Goal: Task Accomplishment & Management: Manage account settings

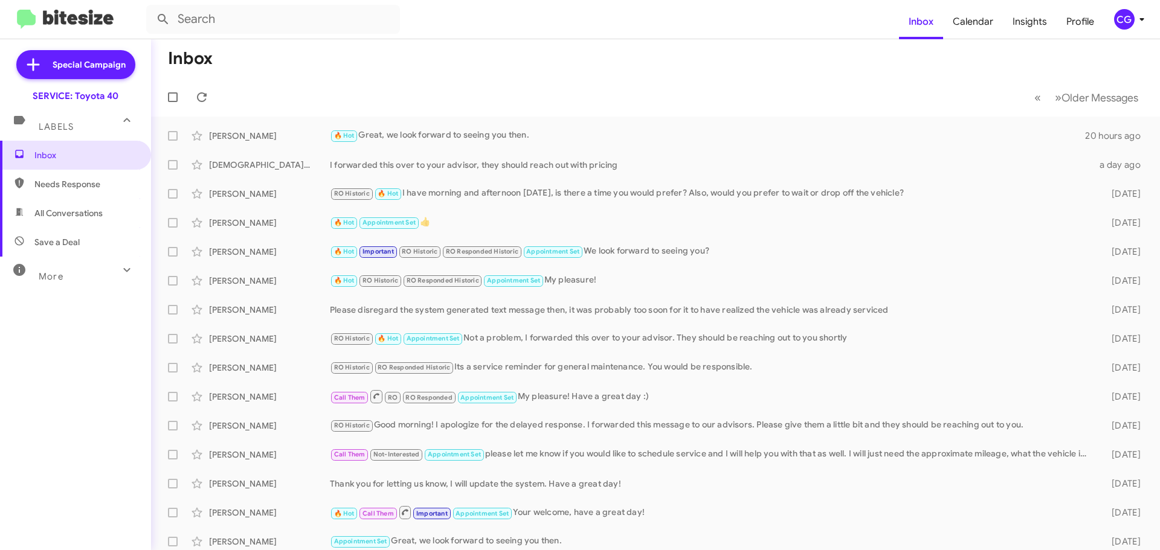
click at [1119, 23] on div "CG" at bounding box center [1124, 19] width 21 height 21
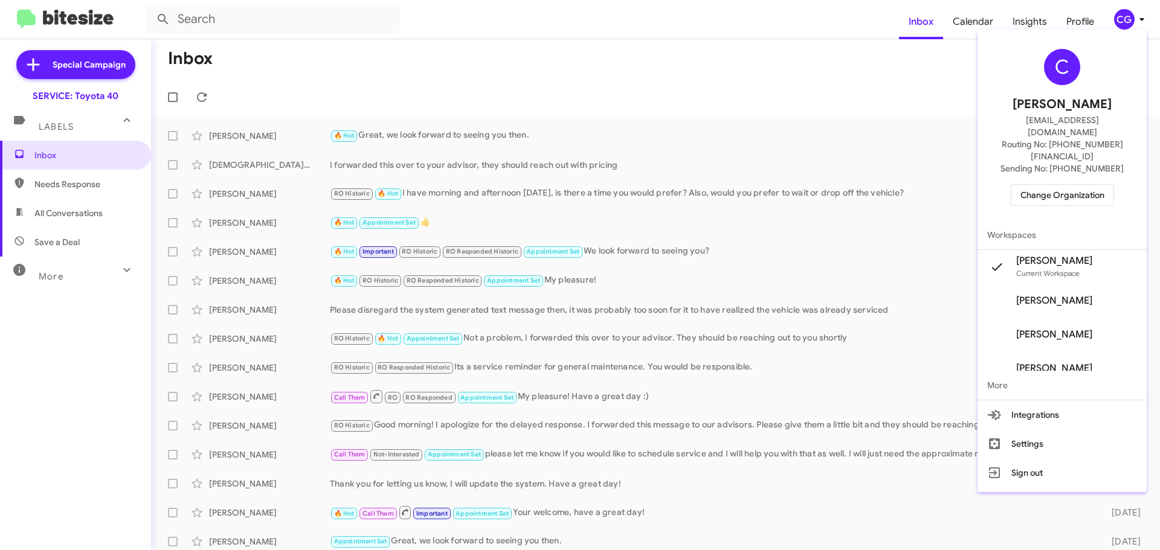
click at [1049, 185] on span "Change Organization" at bounding box center [1062, 195] width 84 height 21
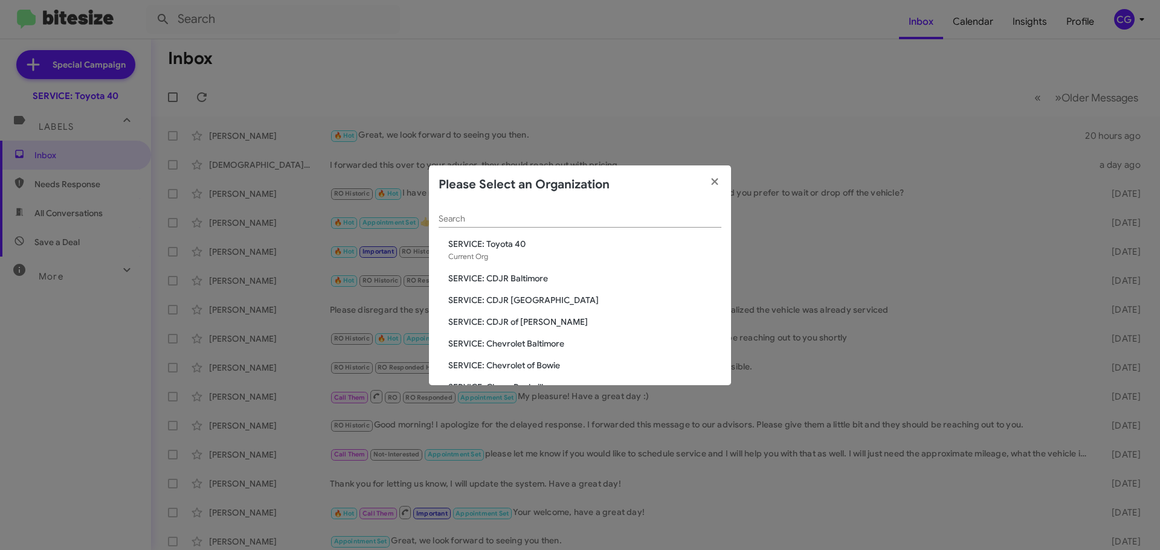
click at [504, 275] on span "SERVICE: CDJR Baltimore" at bounding box center [584, 278] width 273 height 12
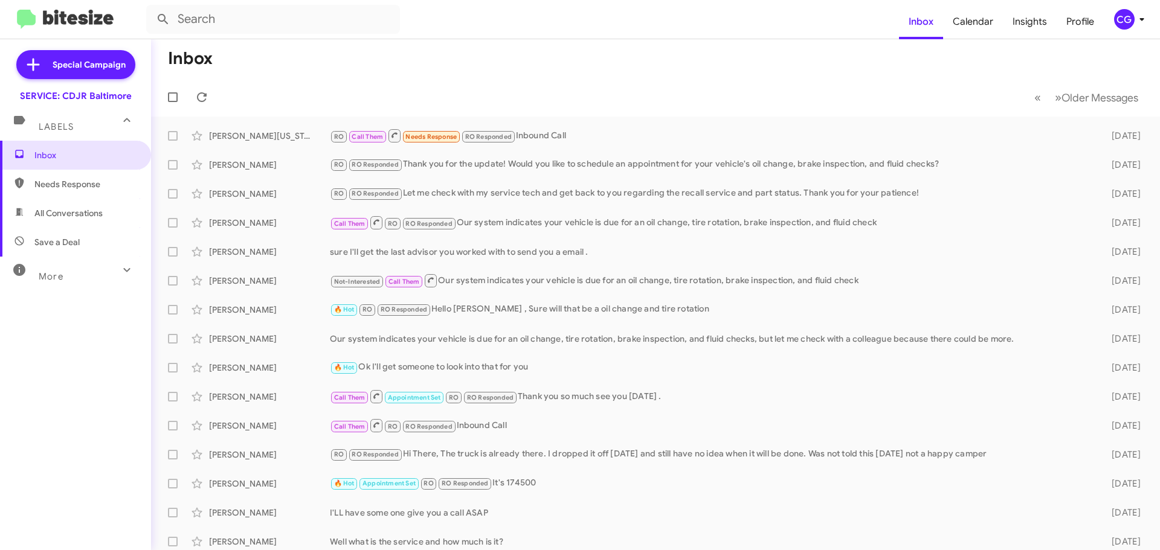
click at [1134, 13] on icon at bounding box center [1141, 19] width 14 height 14
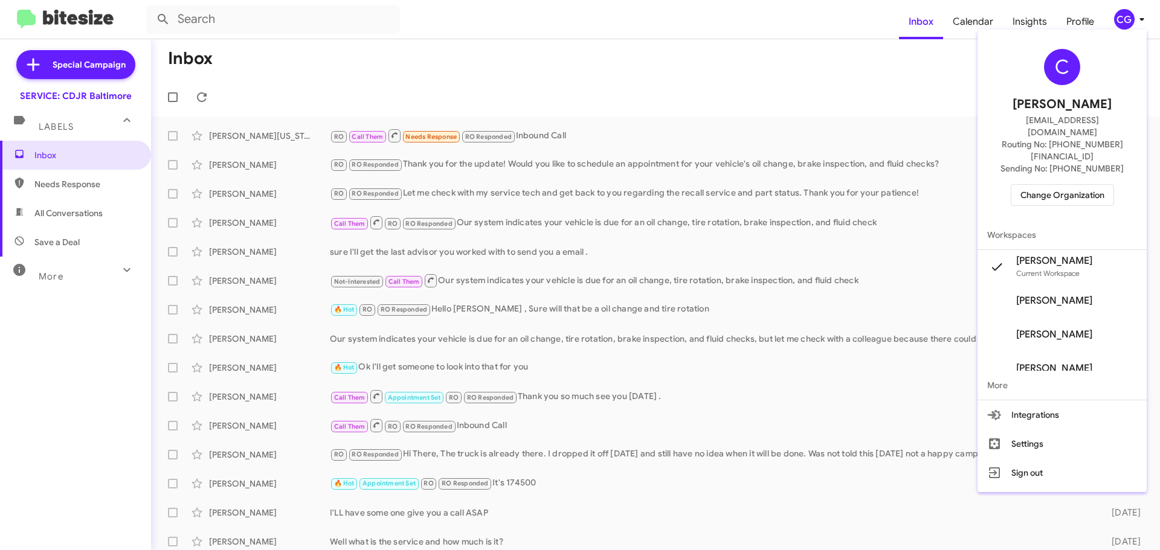
click at [1066, 185] on span "Change Organization" at bounding box center [1062, 195] width 84 height 21
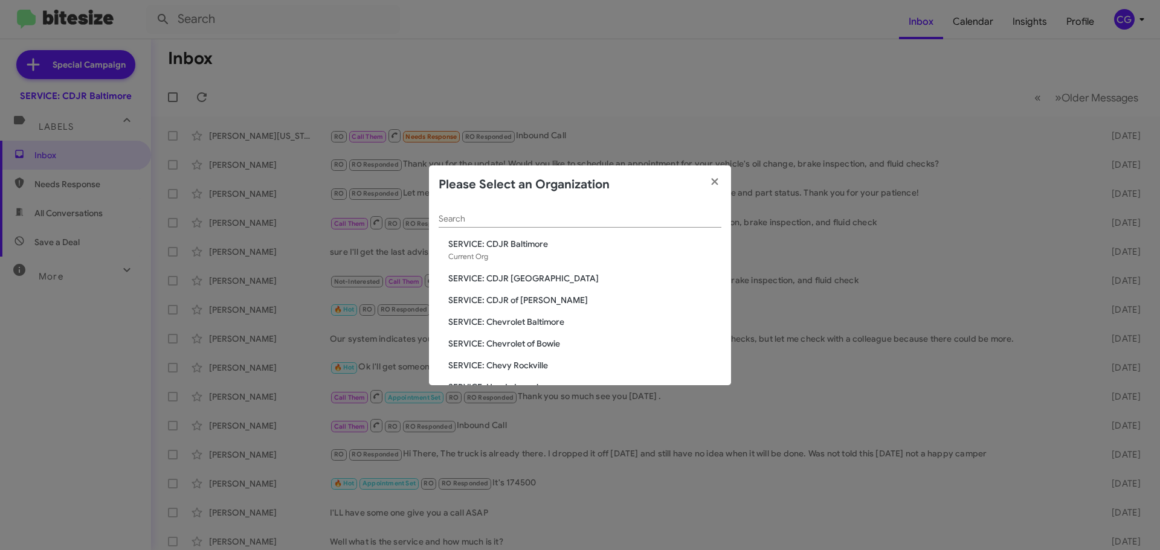
click at [527, 283] on span "SERVICE: CDJR [GEOGRAPHIC_DATA]" at bounding box center [584, 278] width 273 height 12
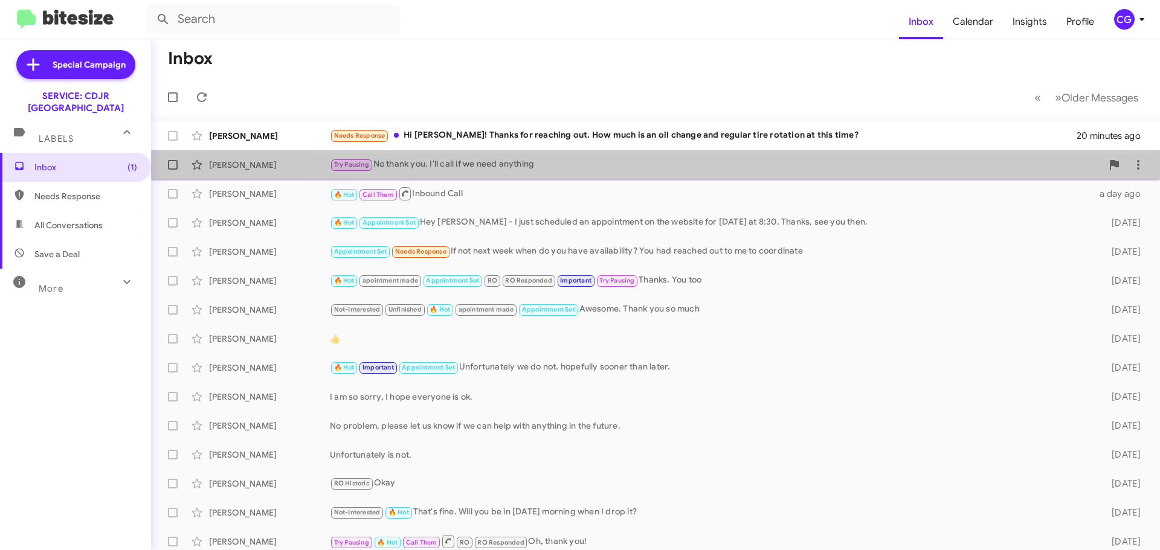
click at [879, 170] on div "Try Pausing No thank you. I'll call if we need anything" at bounding box center [716, 165] width 772 height 14
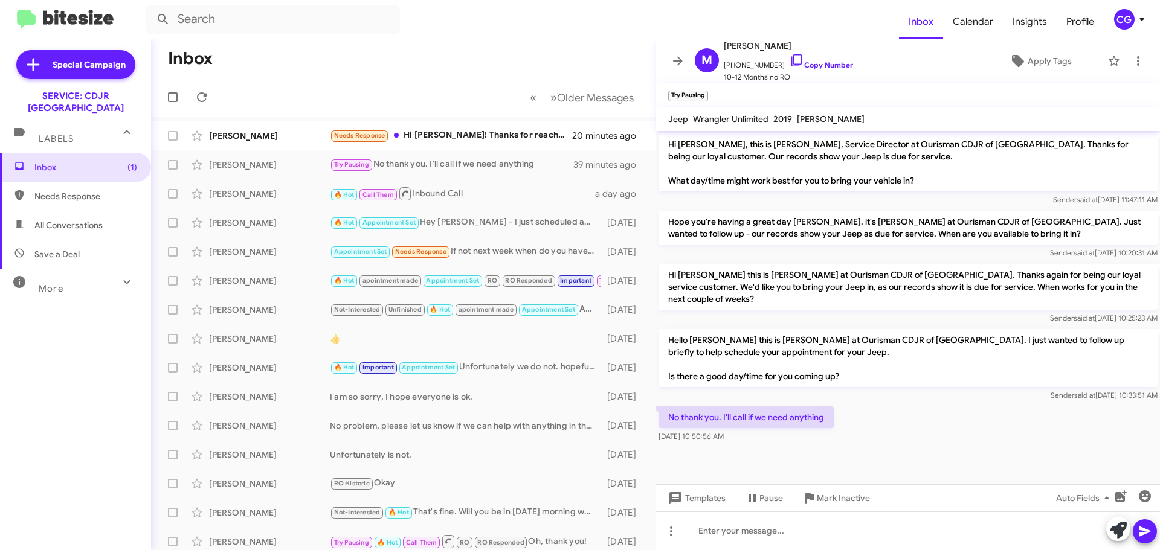
click at [1125, 13] on div "CG" at bounding box center [1124, 19] width 21 height 21
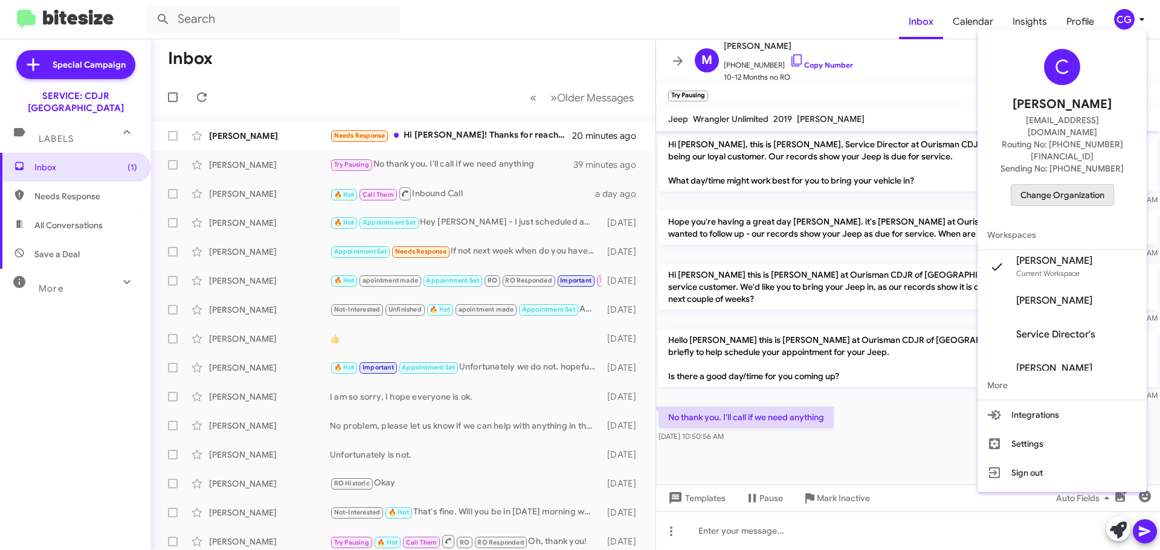
click at [1092, 185] on span "Change Organization" at bounding box center [1062, 195] width 84 height 21
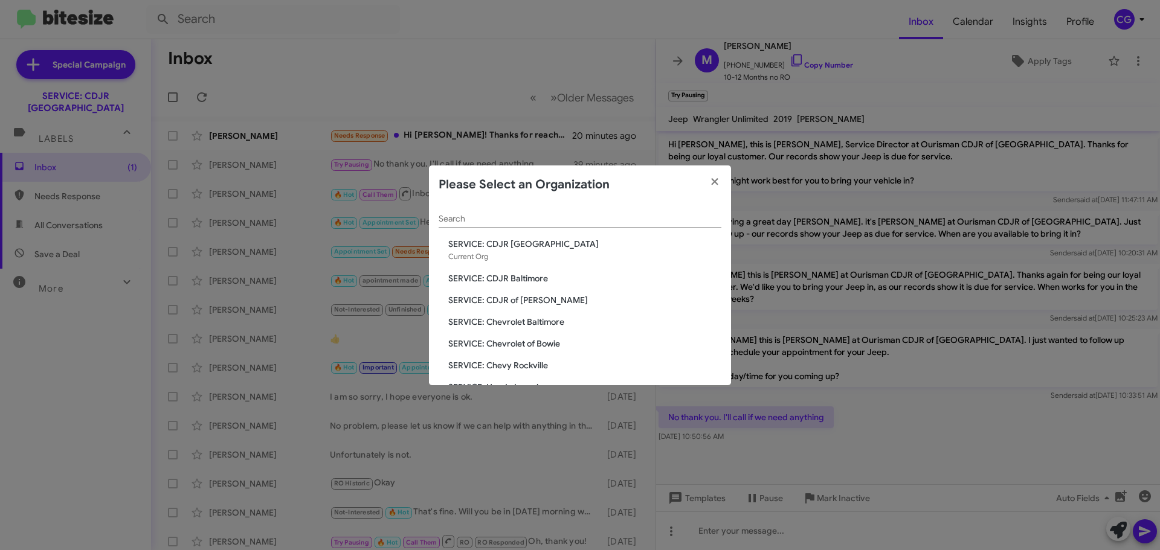
click at [531, 303] on span "SERVICE: CDJR of Bowie" at bounding box center [584, 300] width 273 height 12
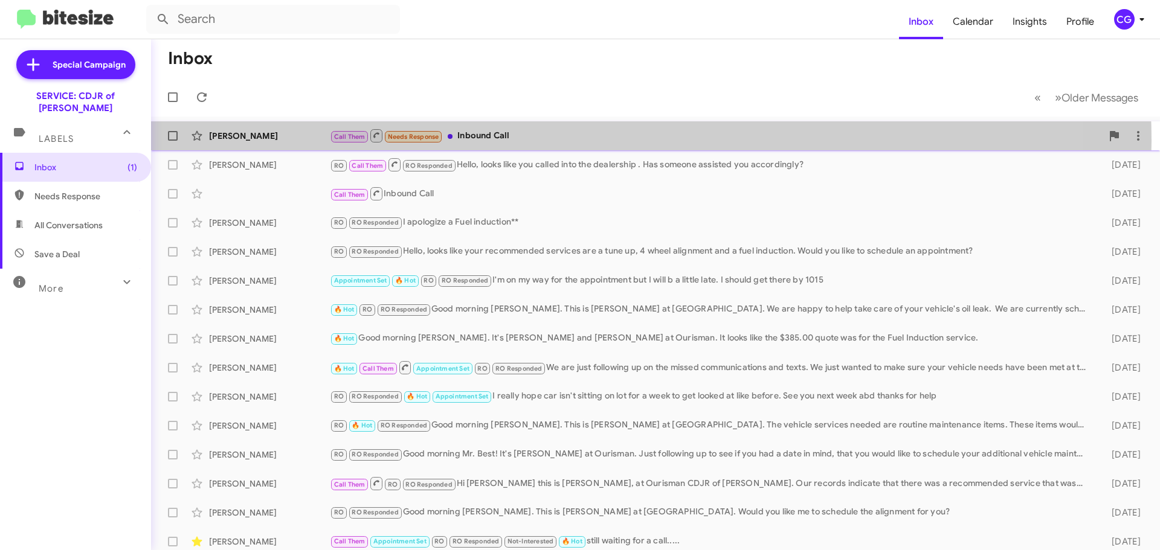
click at [580, 141] on div "Call Them Needs Response Inbound Call" at bounding box center [716, 135] width 772 height 15
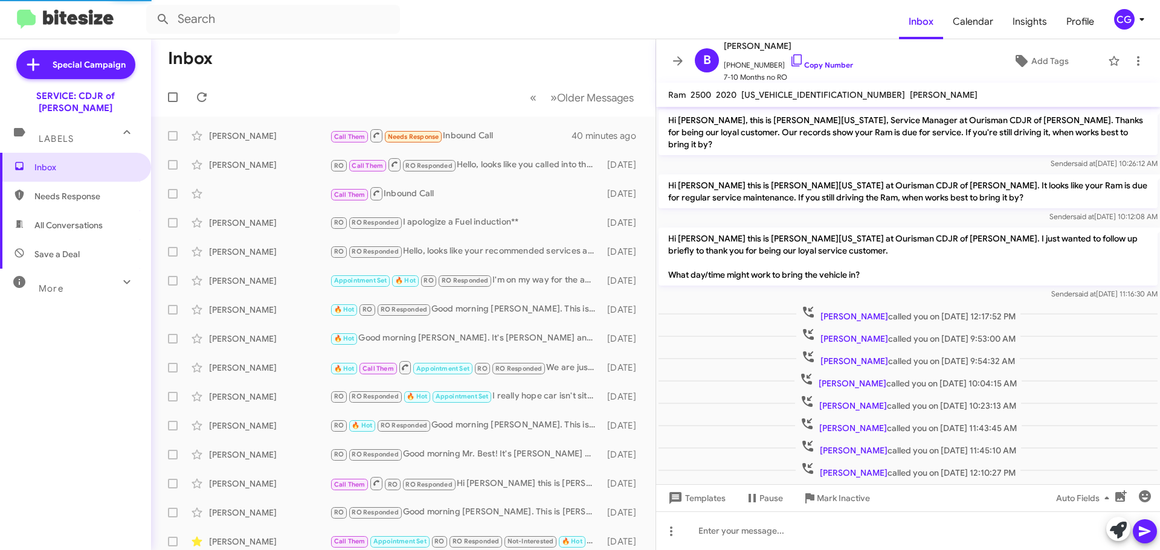
scroll to position [164, 0]
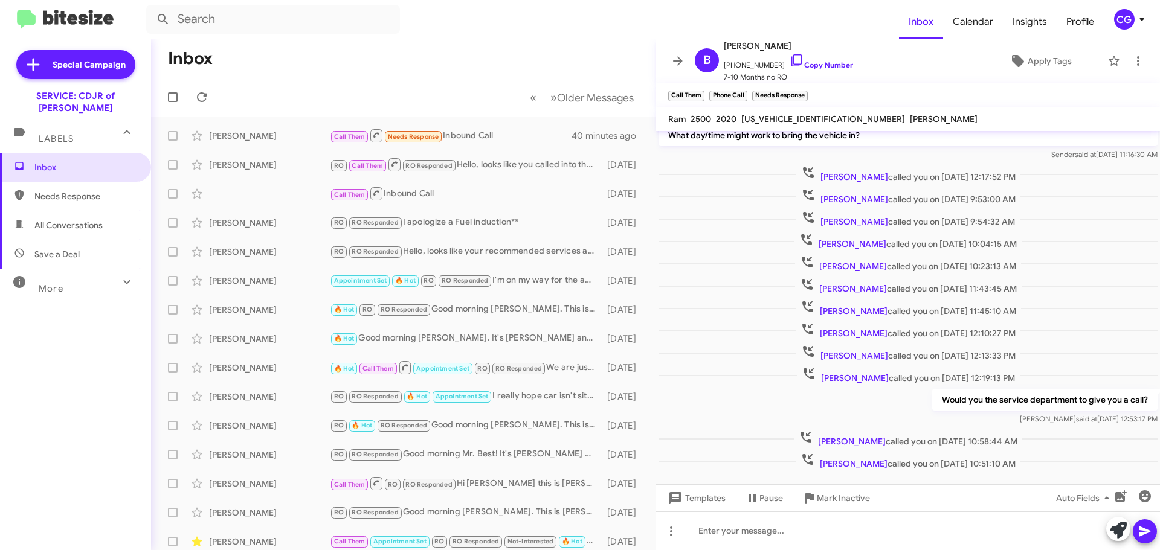
click at [1114, 19] on div "CG" at bounding box center [1124, 19] width 21 height 21
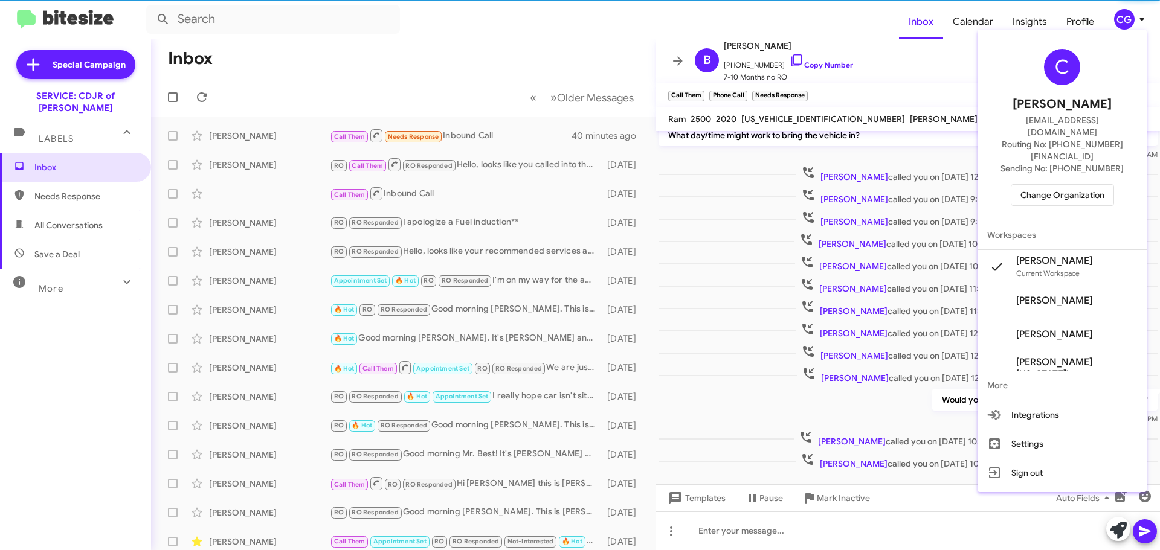
click at [1069, 185] on span "Change Organization" at bounding box center [1062, 195] width 84 height 21
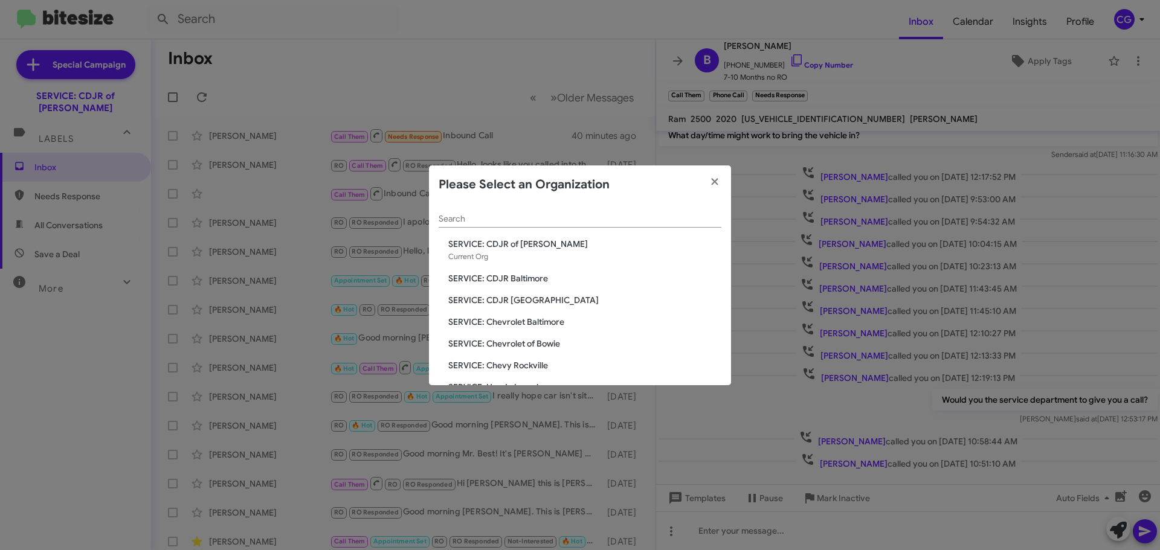
click at [536, 326] on span "SERVICE: Chevrolet Baltimore" at bounding box center [584, 322] width 273 height 12
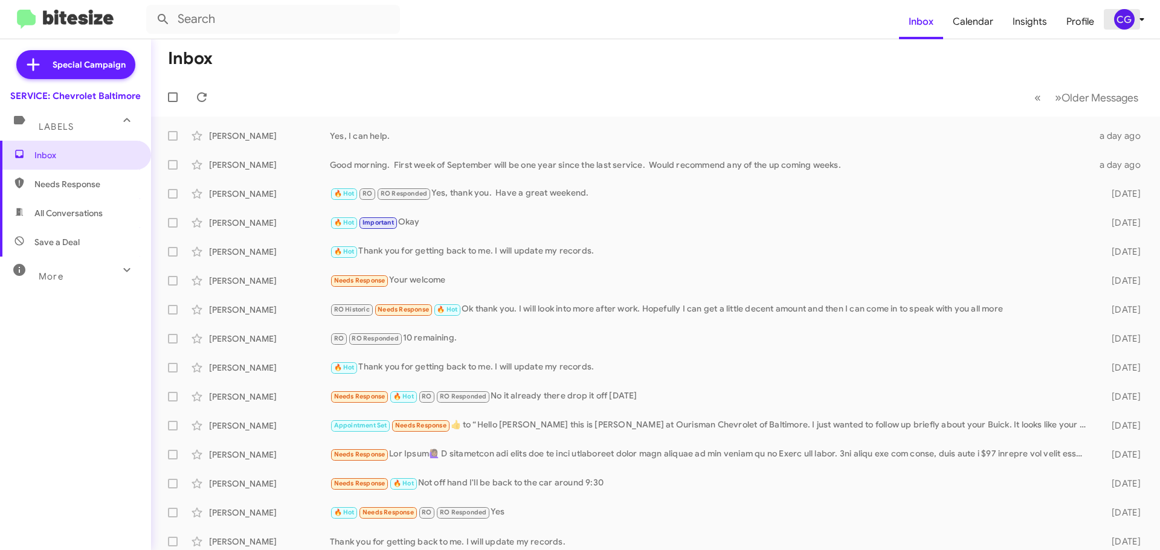
click at [1123, 18] on div "CG" at bounding box center [1124, 19] width 21 height 21
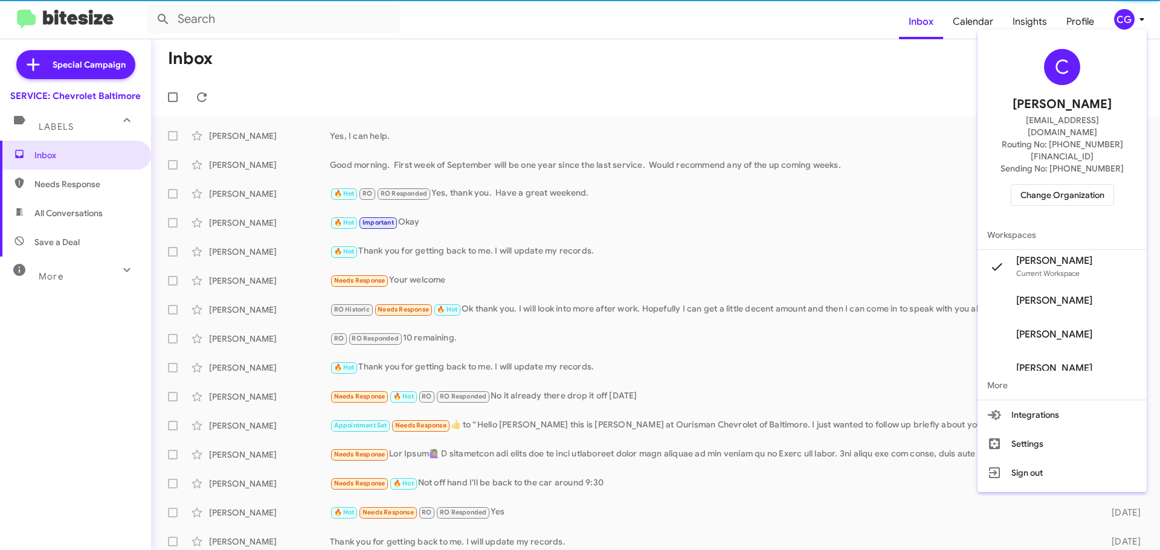
click at [1064, 185] on span "Change Organization" at bounding box center [1062, 195] width 84 height 21
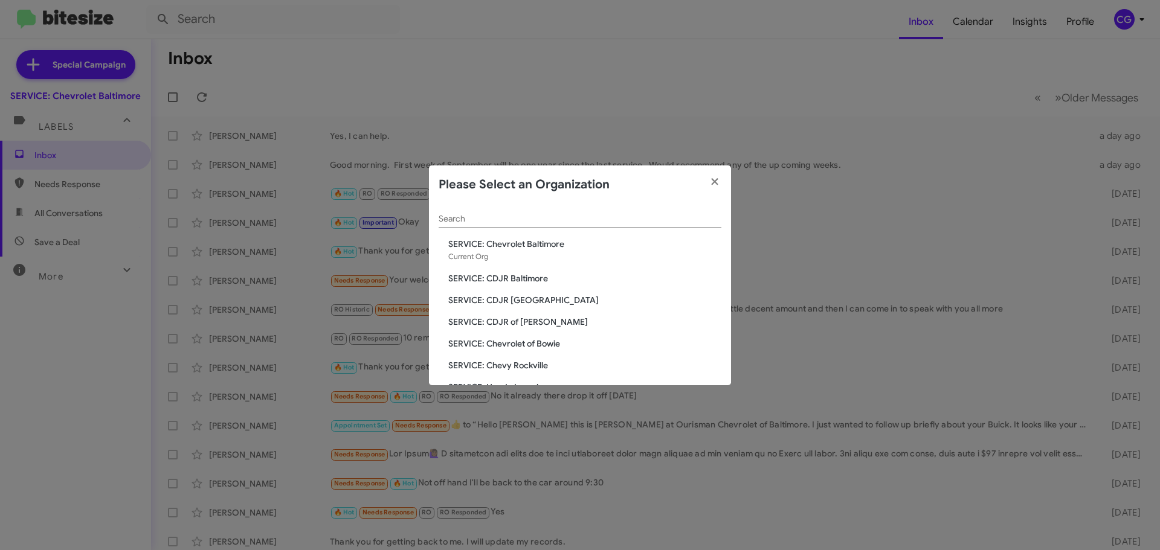
click at [492, 344] on span "SERVICE: Chevrolet of Bowie" at bounding box center [584, 344] width 273 height 12
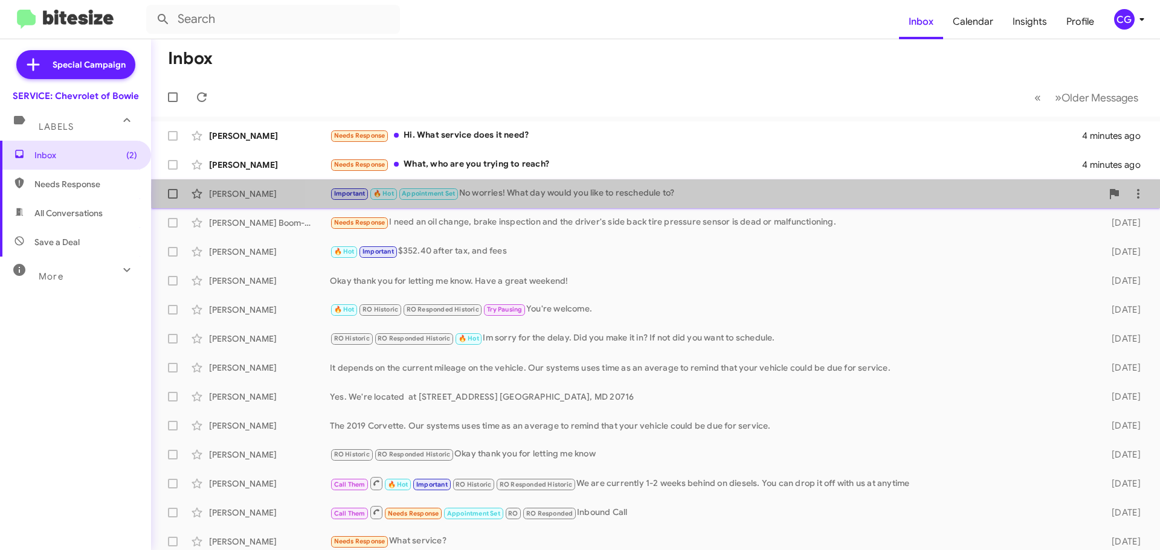
click at [828, 196] on div "Important 🔥 Hot Appointment Set No worries! What day would you like to reschedu…" at bounding box center [716, 194] width 772 height 14
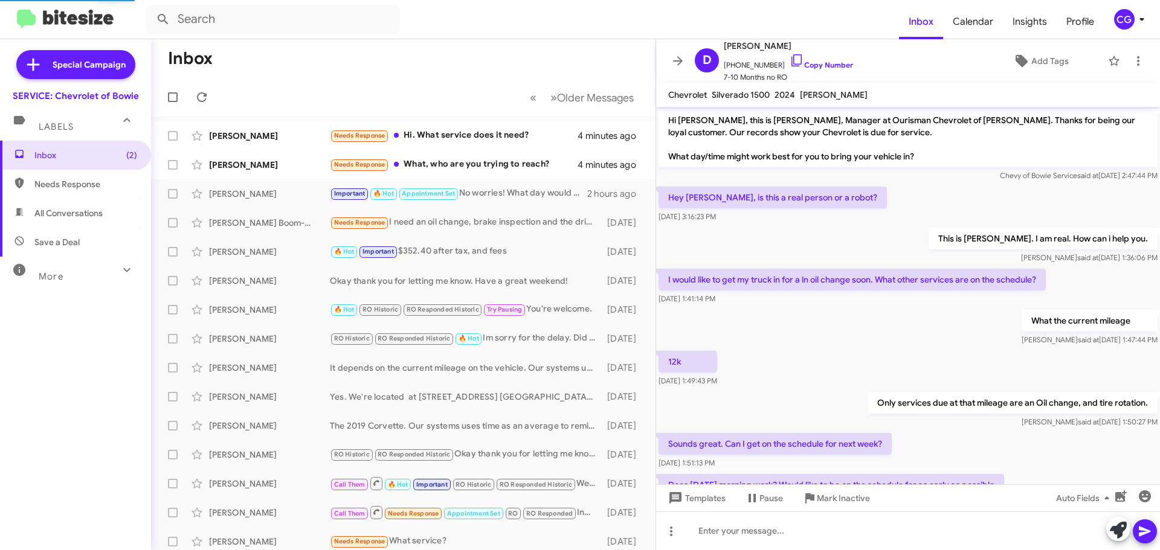
scroll to position [225, 0]
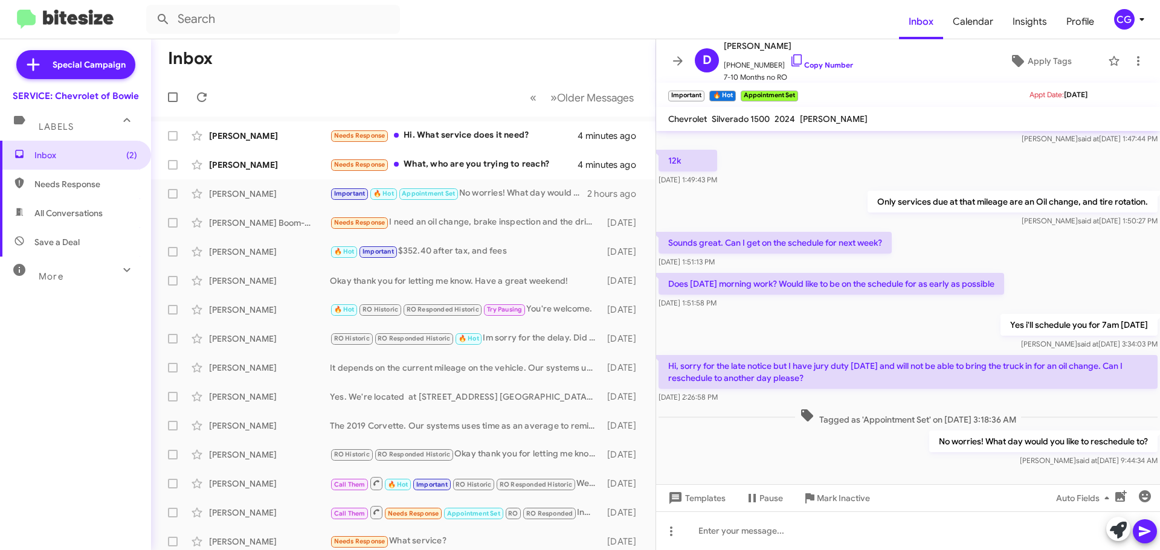
click at [1126, 17] on div "CG" at bounding box center [1124, 19] width 21 height 21
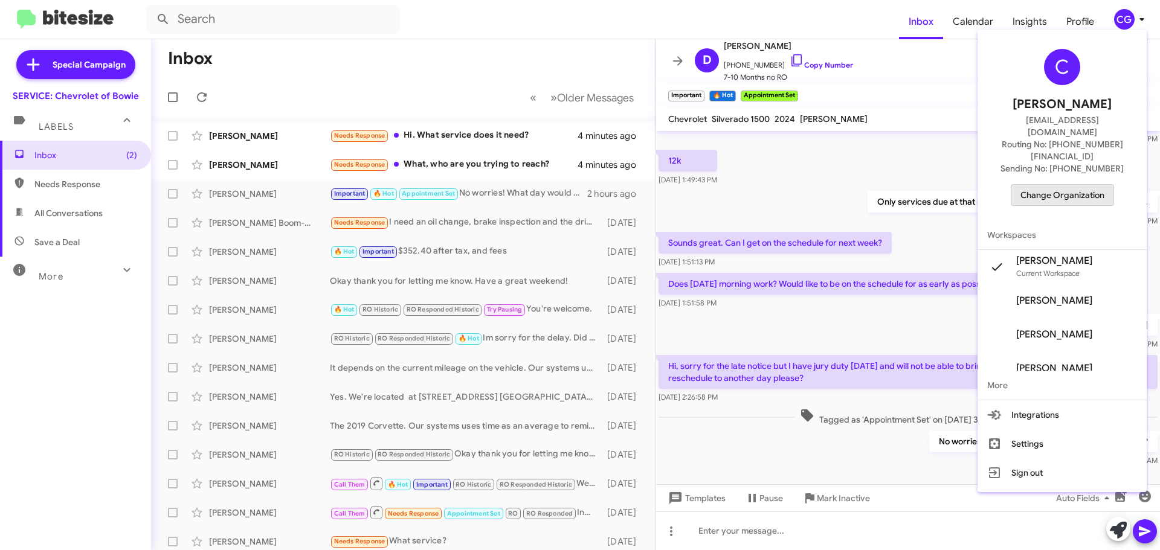
click at [1093, 185] on span "Change Organization" at bounding box center [1062, 195] width 84 height 21
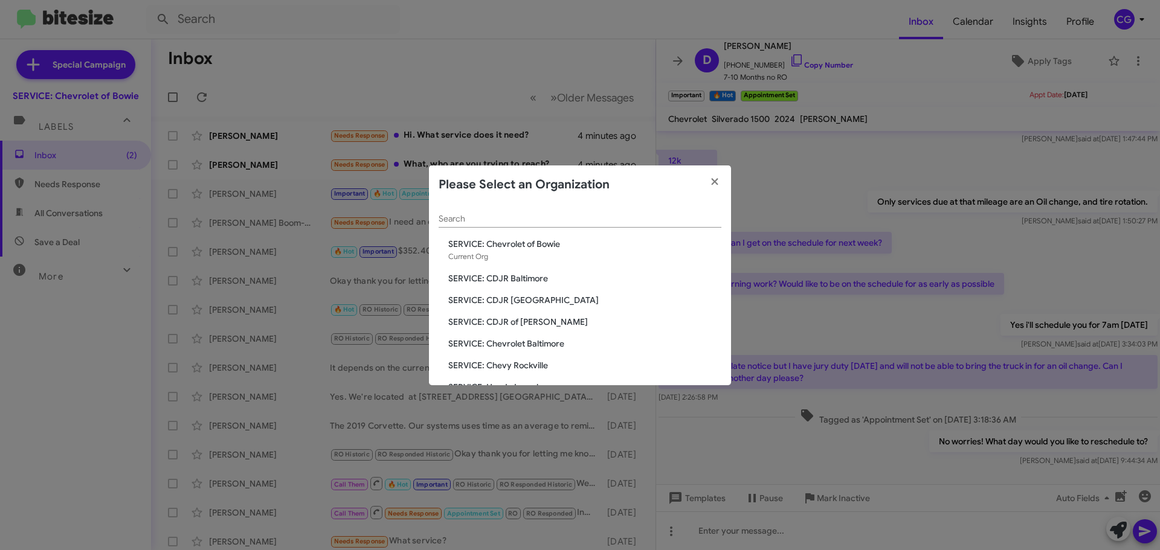
scroll to position [60, 0]
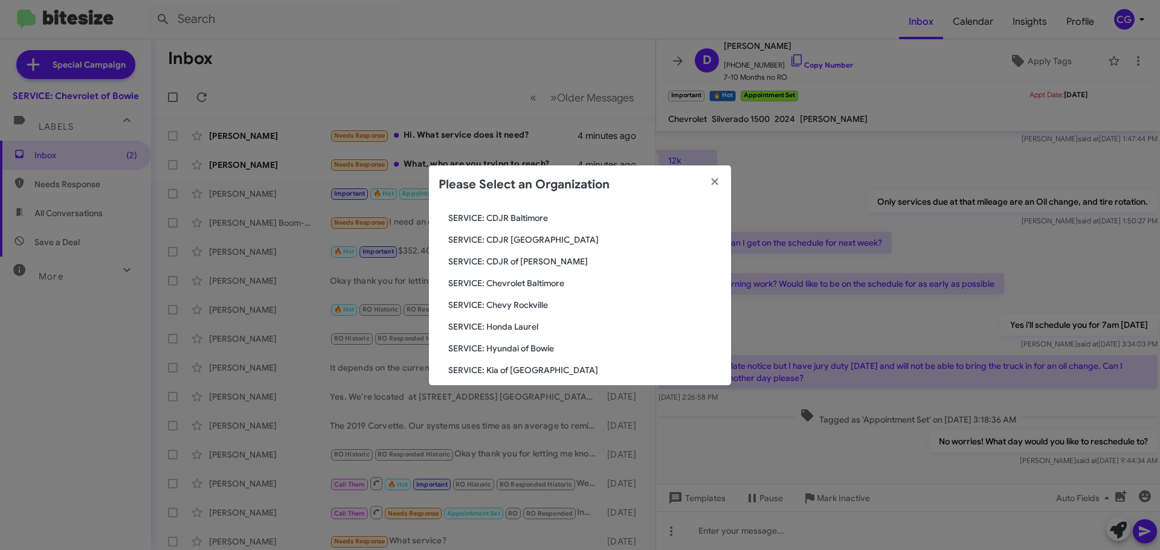
click at [526, 303] on span "SERVICE: Chevy Rockville" at bounding box center [584, 305] width 273 height 12
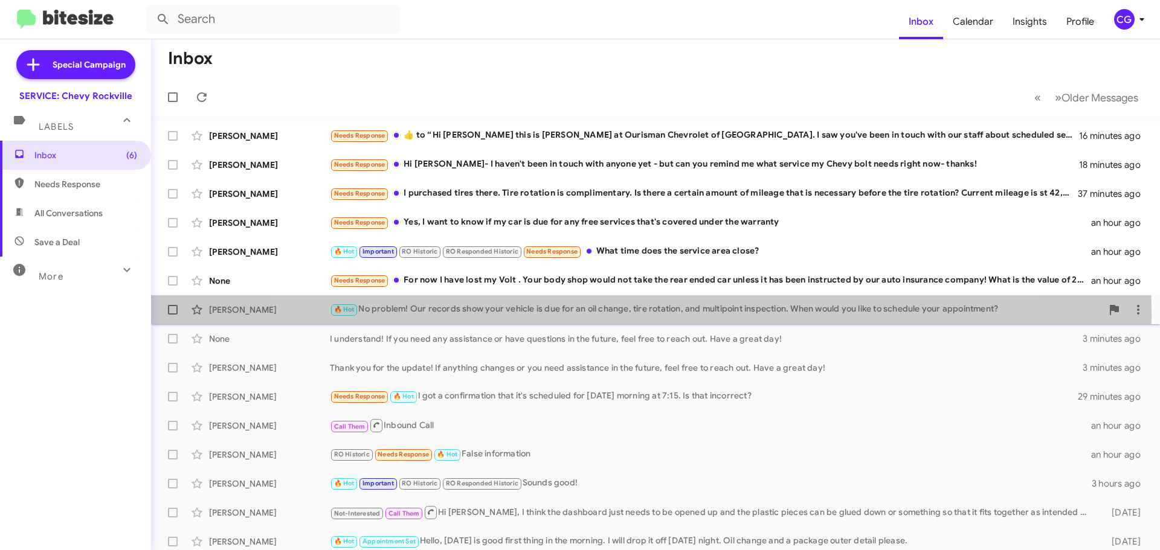
click at [634, 315] on div "🔥 Hot No problem! Our records show your vehicle is due for an oil change, tire …" at bounding box center [716, 310] width 772 height 14
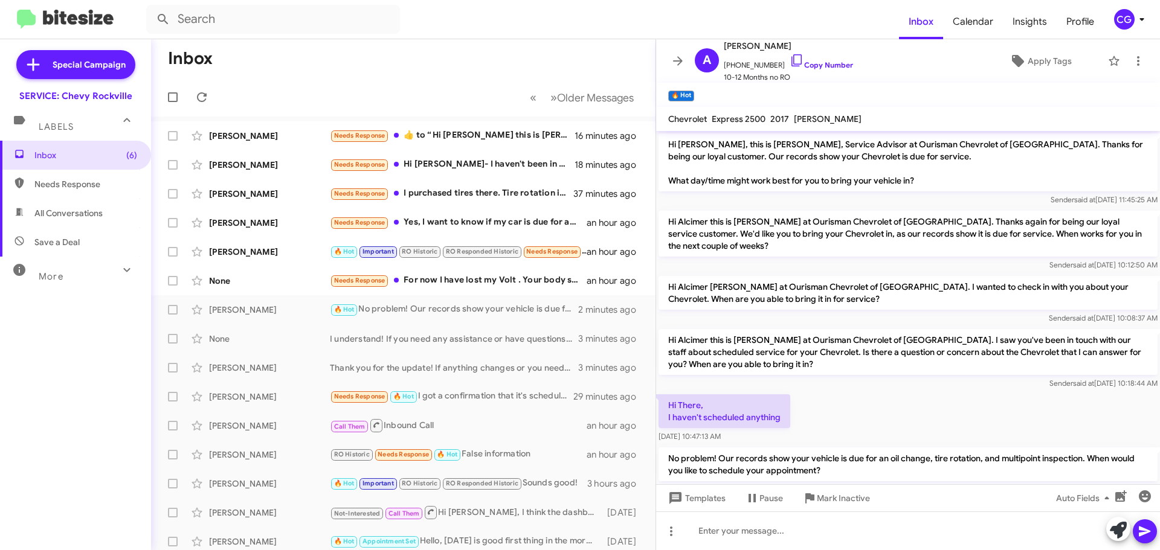
click at [1129, 16] on div "CG" at bounding box center [1124, 19] width 21 height 21
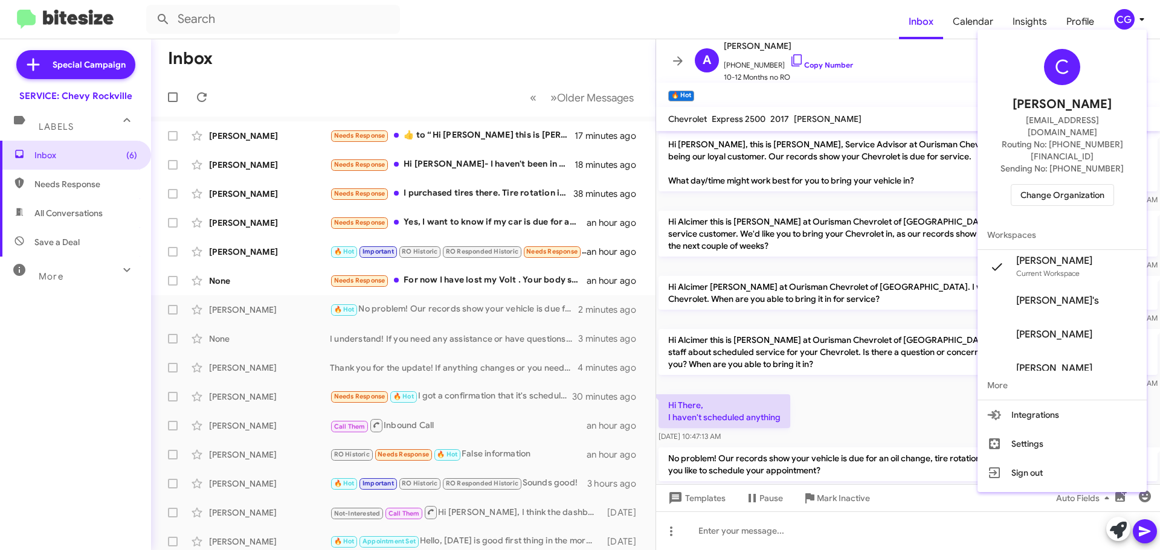
click at [1033, 185] on span "Change Organization" at bounding box center [1062, 195] width 84 height 21
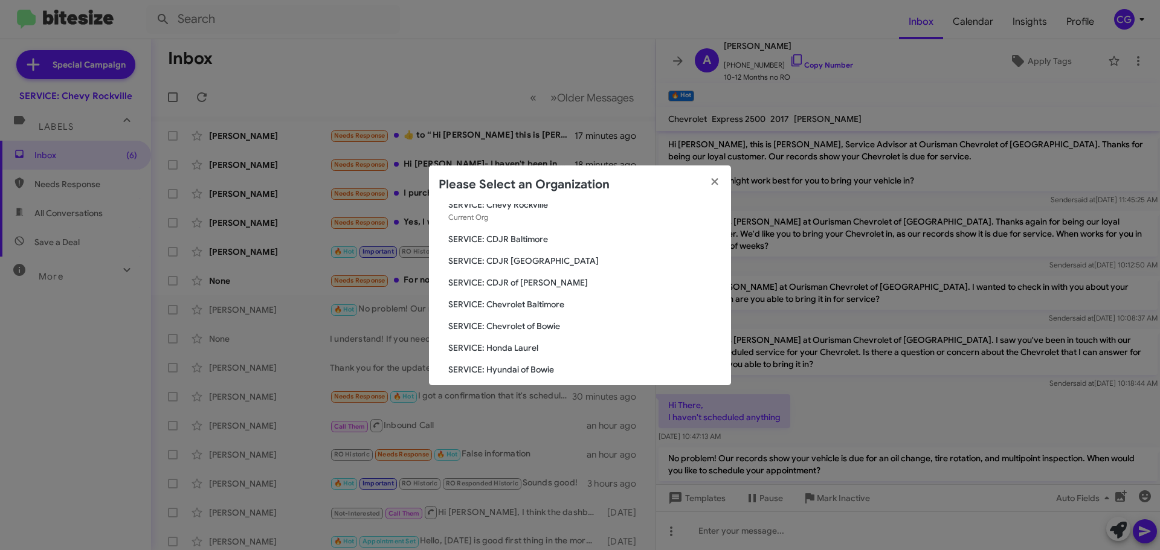
scroll to position [60, 0]
click at [519, 326] on span "SERVICE: Honda Laurel" at bounding box center [584, 327] width 273 height 12
click at [526, 331] on span "SERVICE: Honda Laurel" at bounding box center [584, 327] width 273 height 12
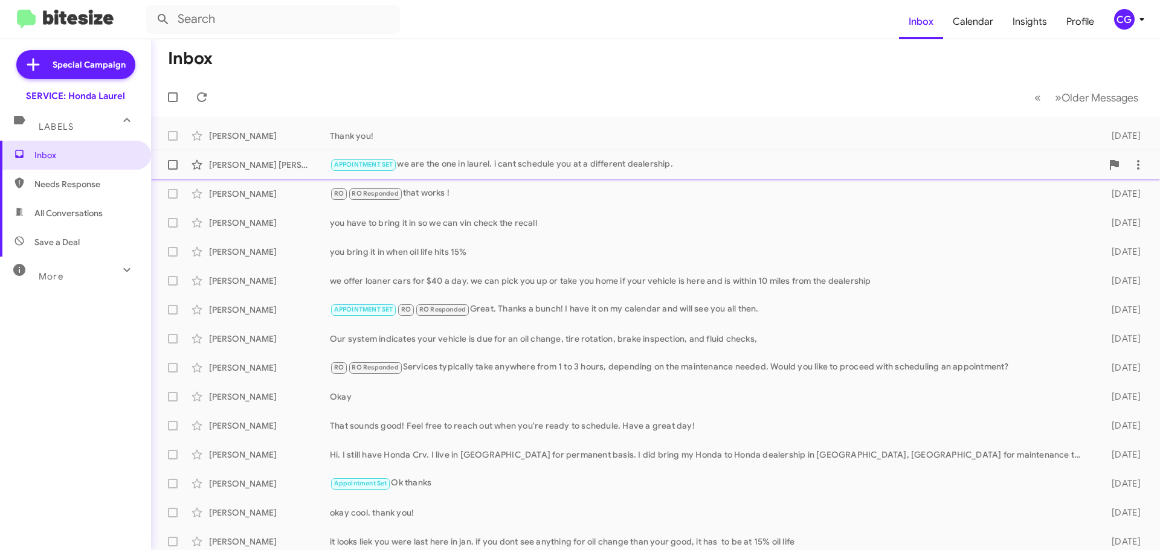
click at [669, 169] on div "APPOINTMENT SET we are the one in laurel. i cant schedule you at a different de…" at bounding box center [716, 165] width 772 height 14
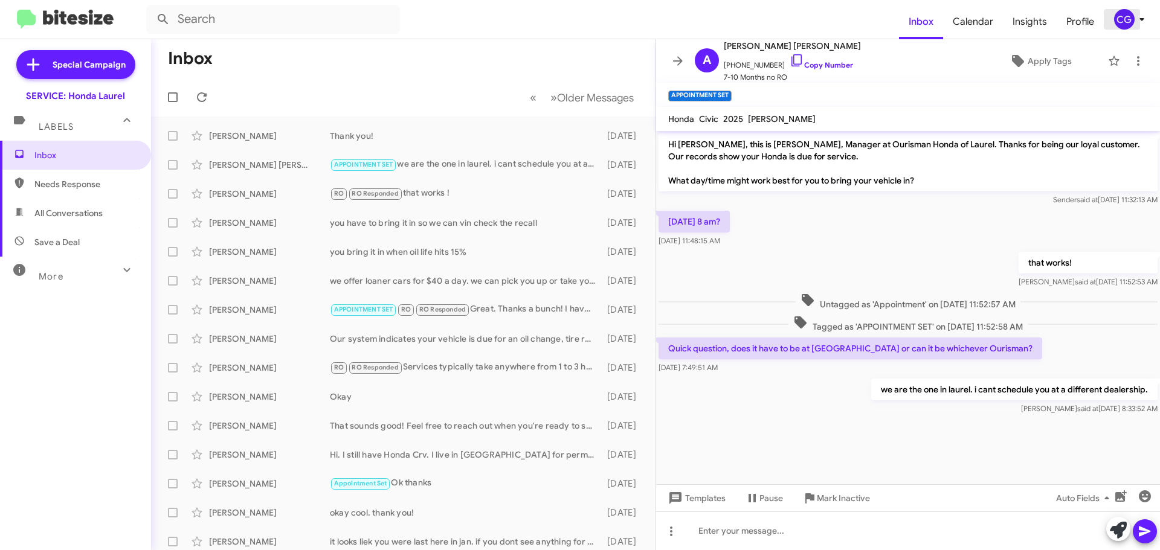
click at [1125, 24] on div "CG" at bounding box center [1124, 19] width 21 height 21
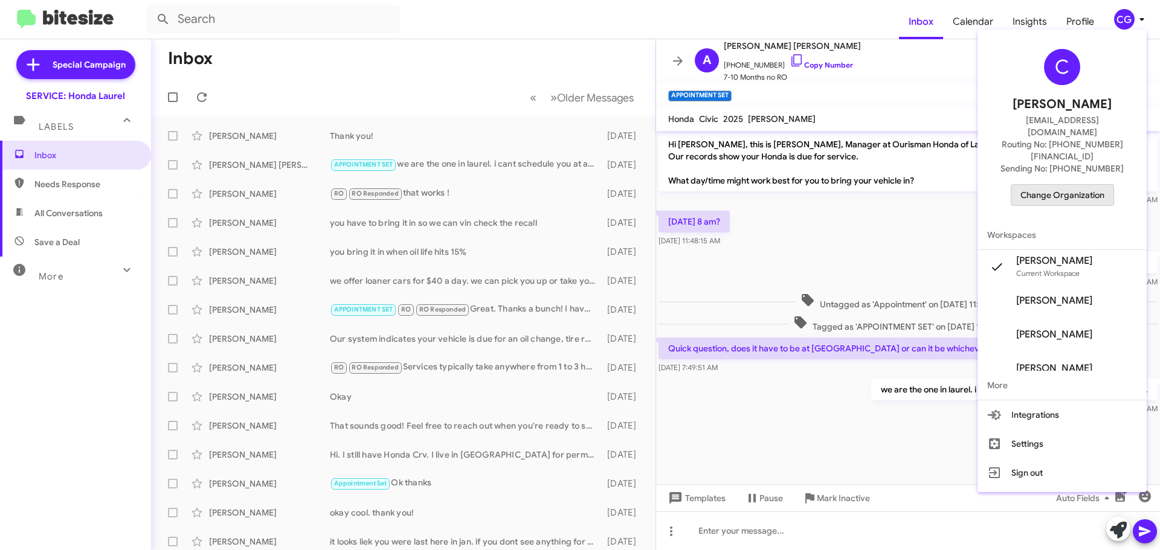
click at [1084, 185] on span "Change Organization" at bounding box center [1062, 195] width 84 height 21
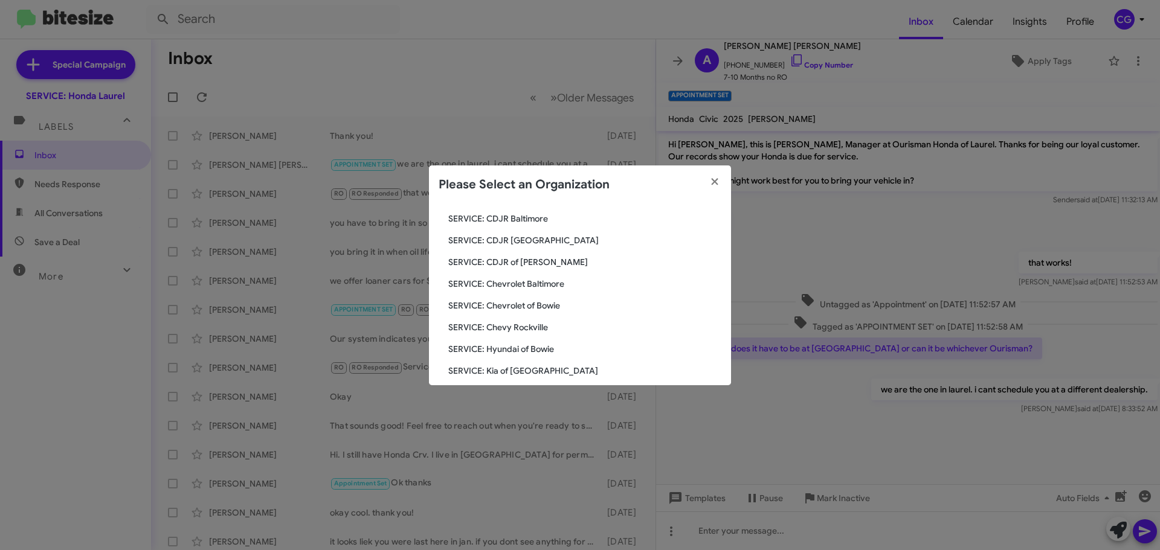
scroll to position [60, 0]
click at [544, 344] on span "SERVICE: Hyundai of Bowie" at bounding box center [584, 348] width 273 height 12
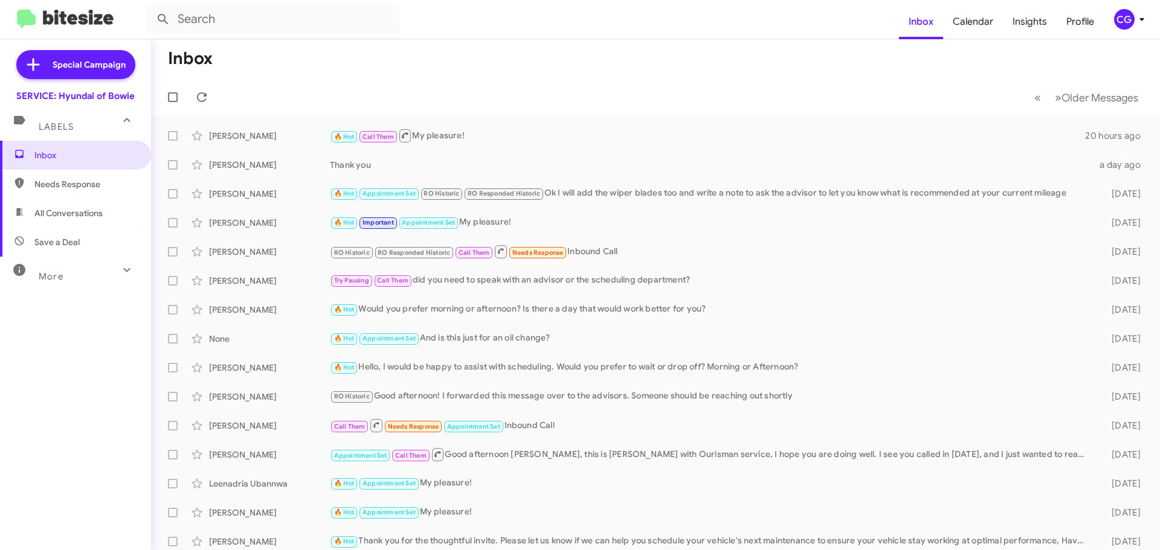
click at [1116, 22] on div "CG" at bounding box center [1124, 19] width 21 height 21
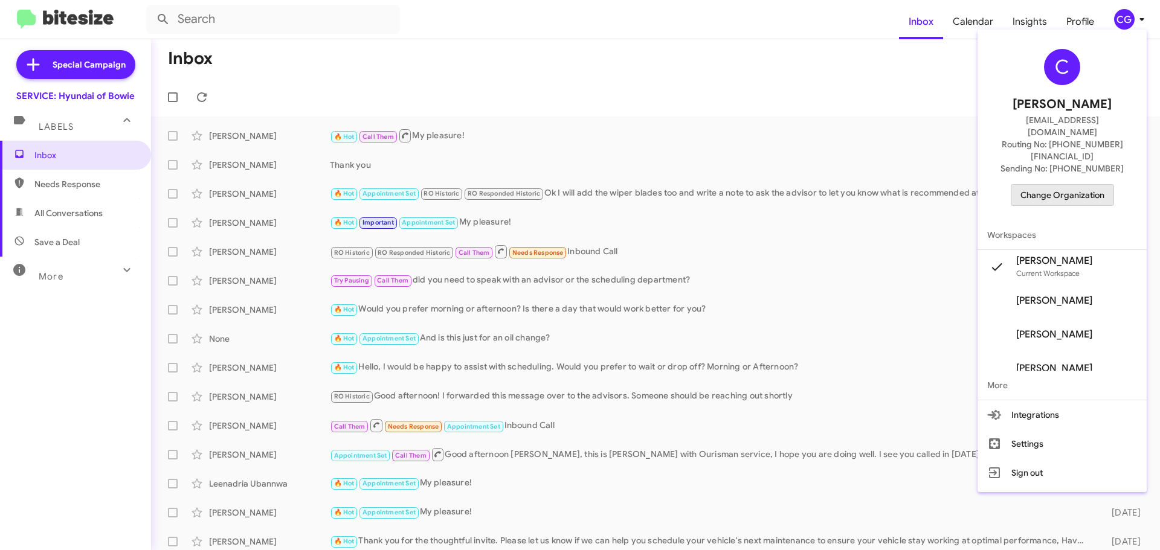
click at [1078, 185] on span "Change Organization" at bounding box center [1062, 195] width 84 height 21
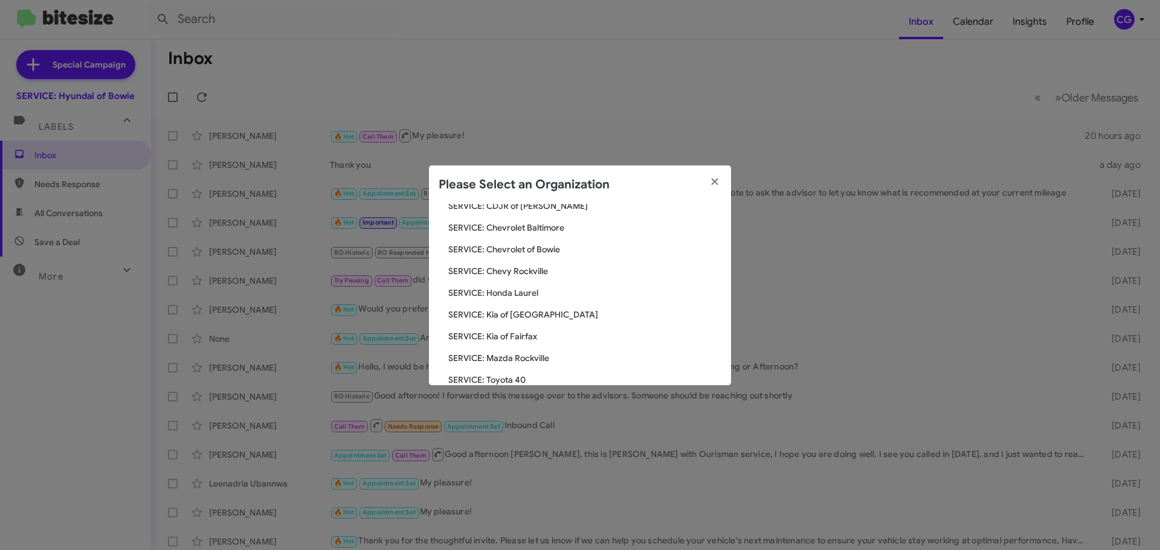
scroll to position [121, 0]
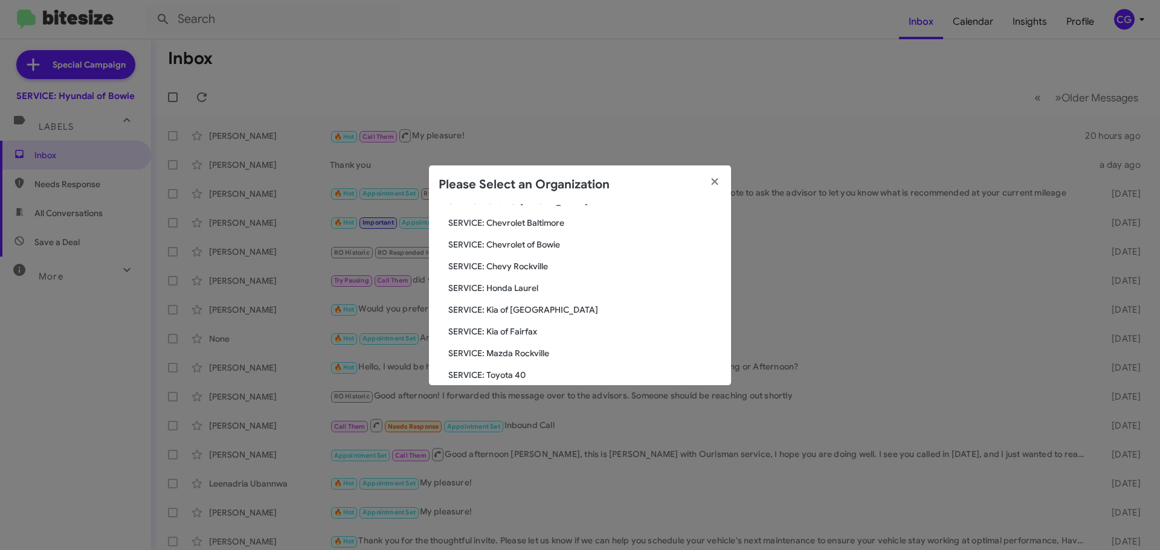
click at [533, 312] on span "SERVICE: Kia of [GEOGRAPHIC_DATA]" at bounding box center [584, 310] width 273 height 12
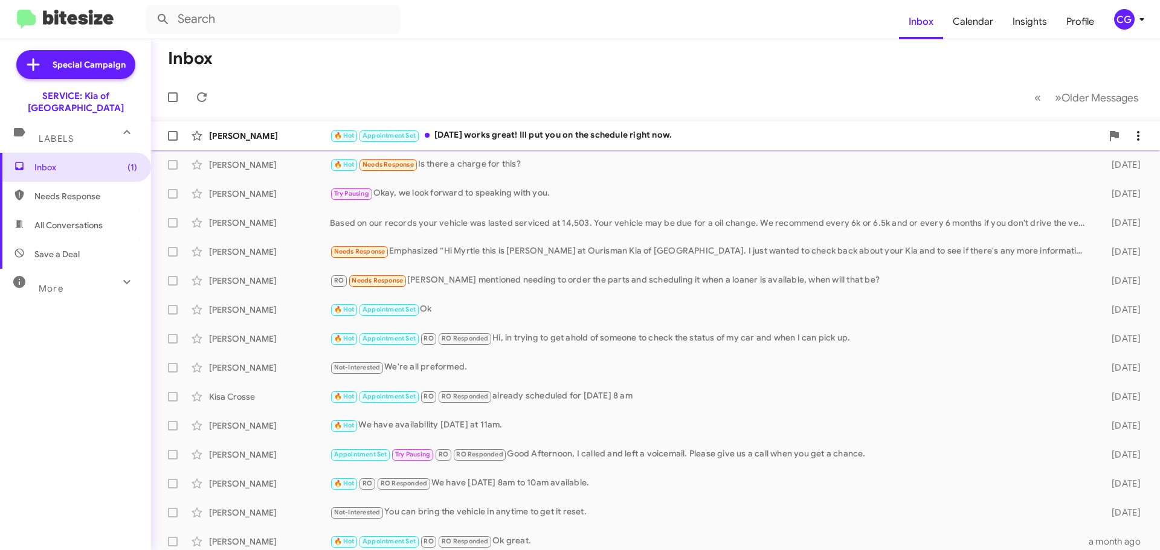
click at [622, 133] on div "🔥 Hot Appointment Set [DATE] works great! Ill put you on the schedule right now." at bounding box center [716, 136] width 772 height 14
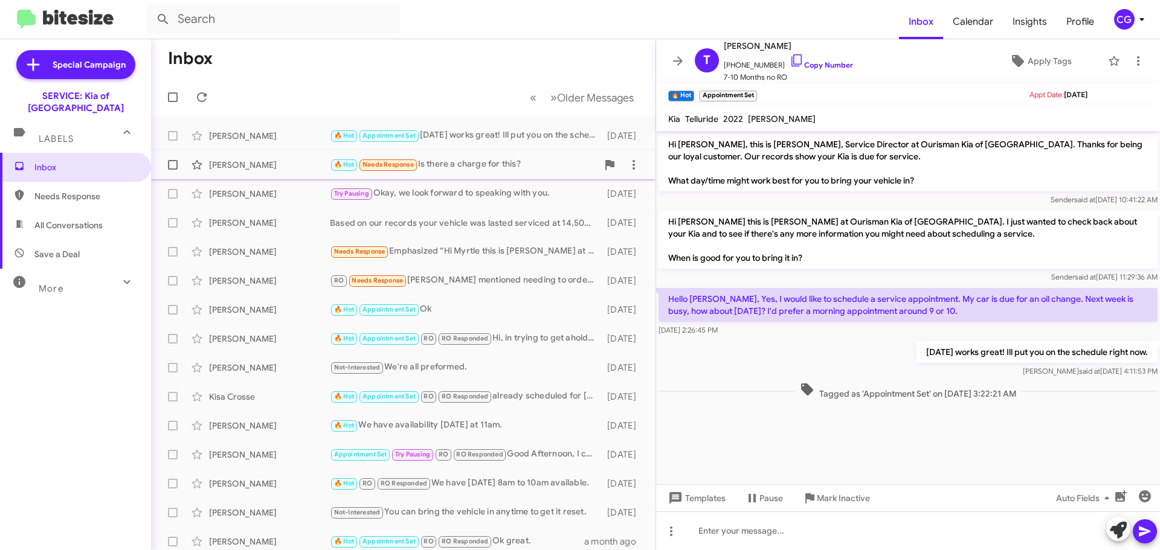
click at [417, 161] on span "Needs Response" at bounding box center [387, 163] width 59 height 11
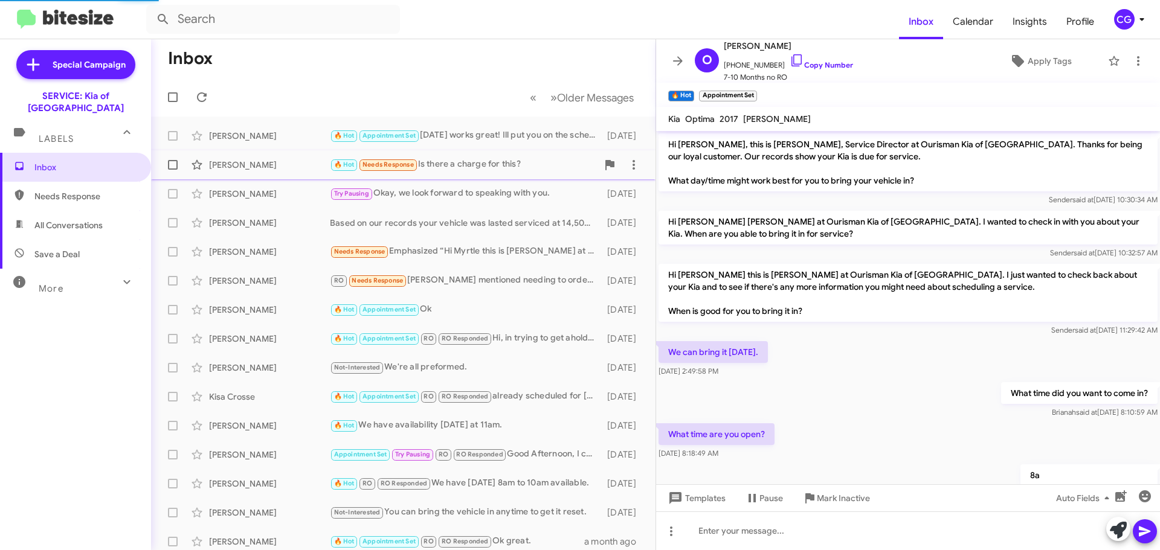
scroll to position [272, 0]
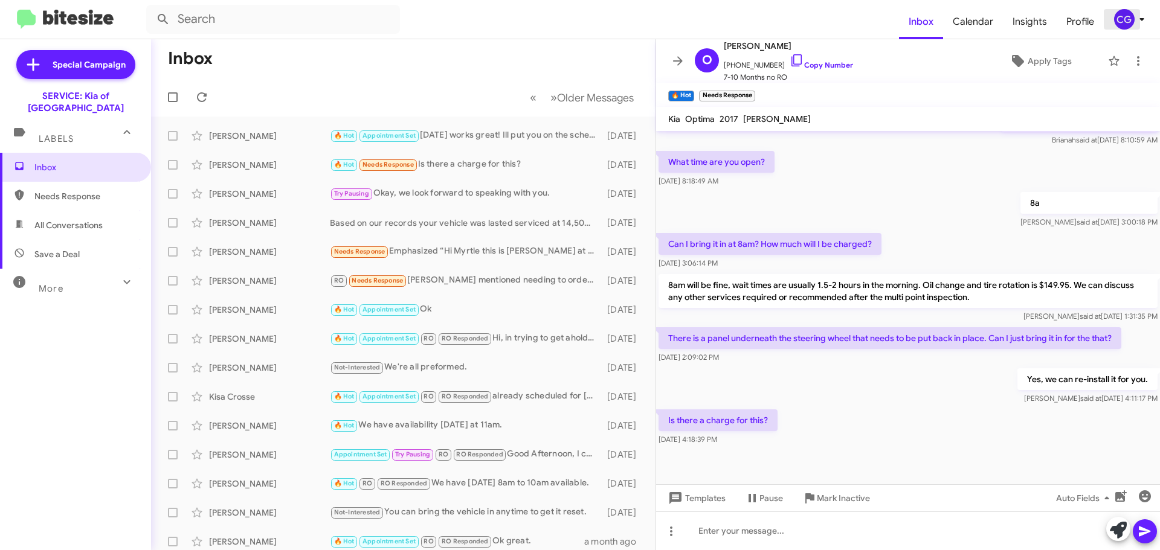
click at [1125, 25] on div "CG" at bounding box center [1124, 19] width 21 height 21
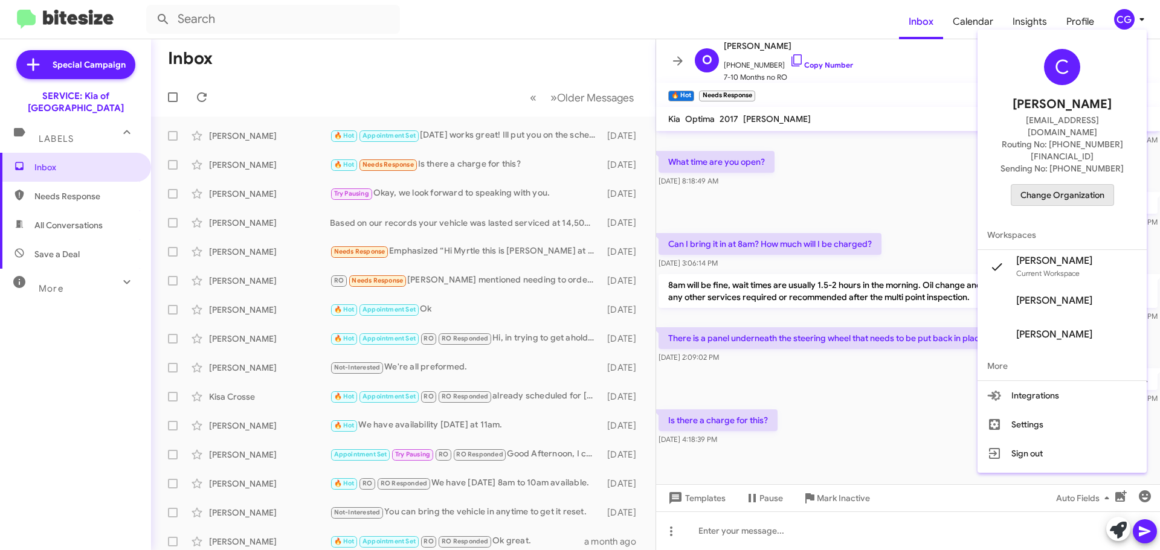
click at [1086, 185] on span "Change Organization" at bounding box center [1062, 195] width 84 height 21
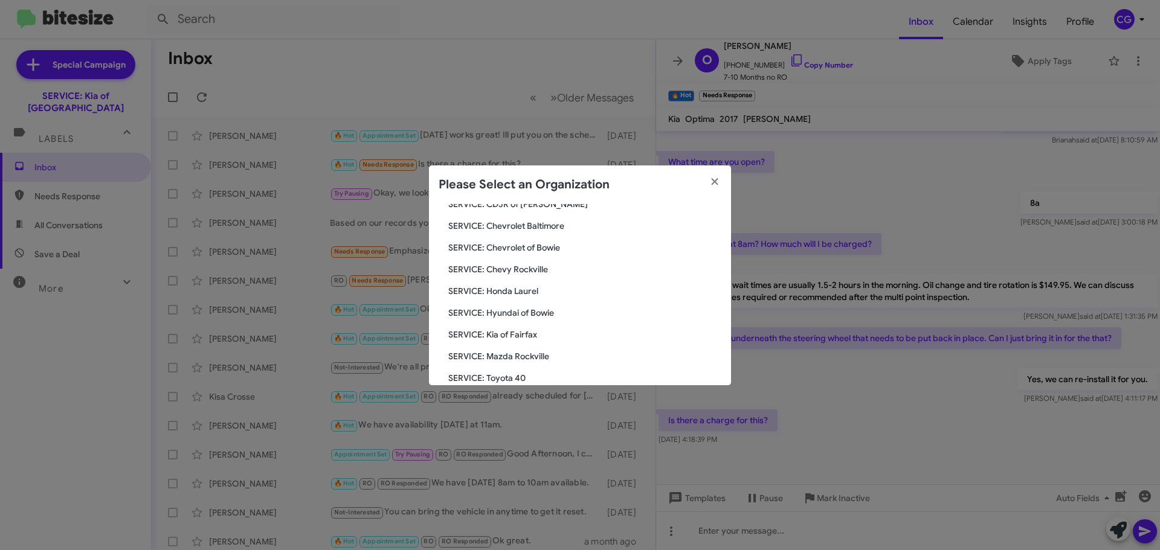
scroll to position [121, 0]
click at [522, 335] on span "SERVICE: Kia of Fairfax" at bounding box center [584, 332] width 273 height 12
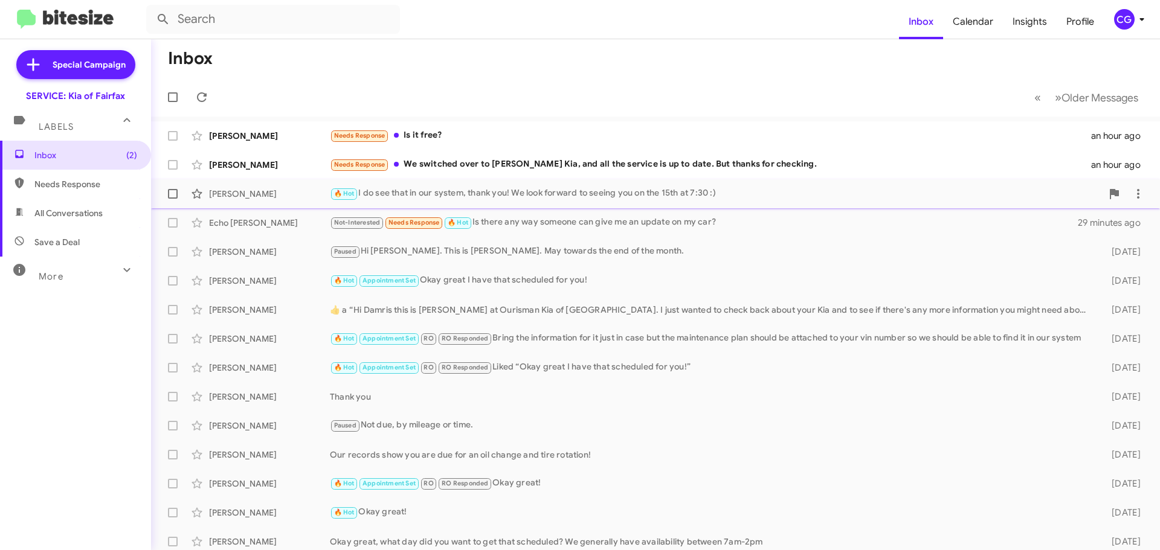
click at [450, 194] on div "🔥 Hot I do see that in our system, thank you! We look forward to seeing you on …" at bounding box center [716, 194] width 772 height 14
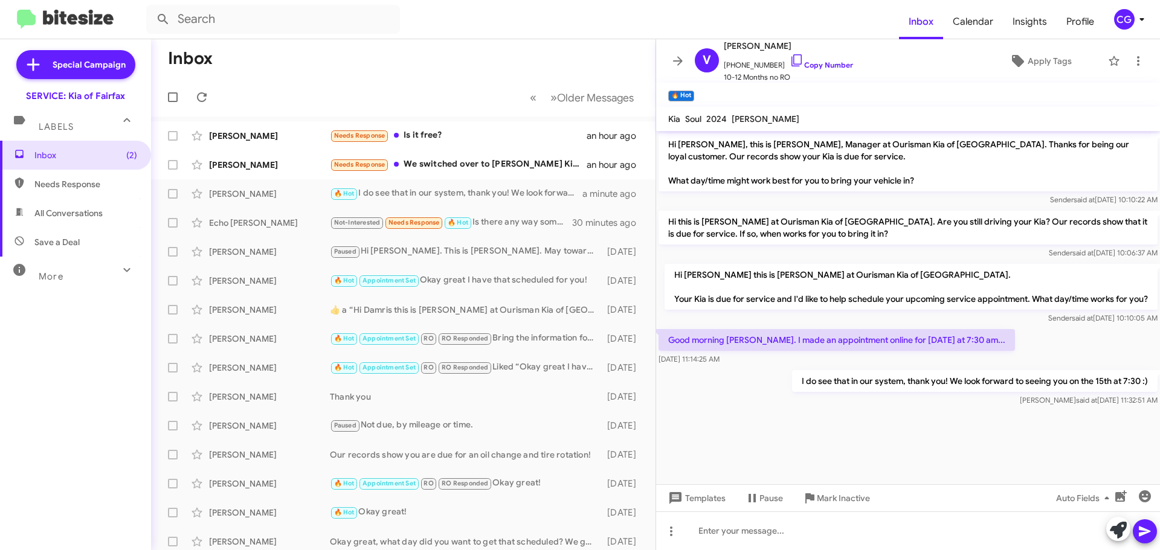
click at [1124, 21] on div "CG" at bounding box center [1124, 19] width 21 height 21
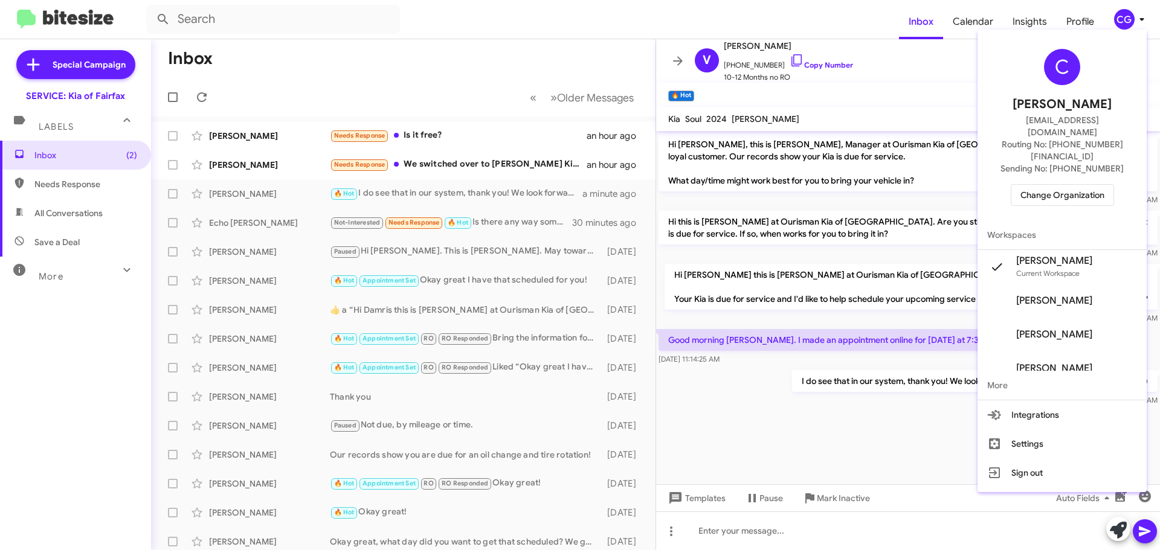
click at [1092, 185] on span "Change Organization" at bounding box center [1062, 195] width 84 height 21
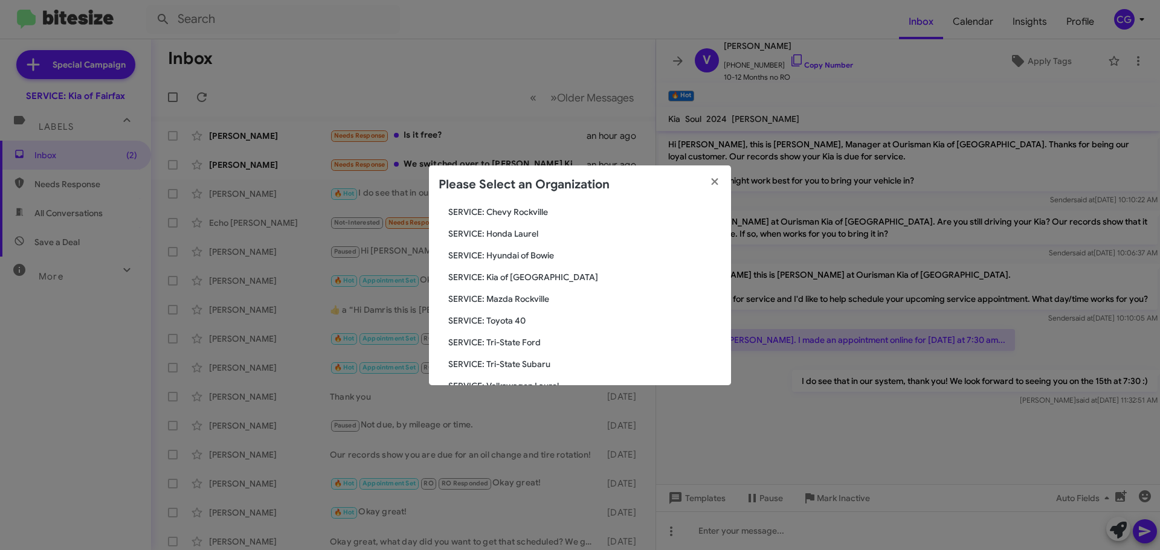
scroll to position [181, 0]
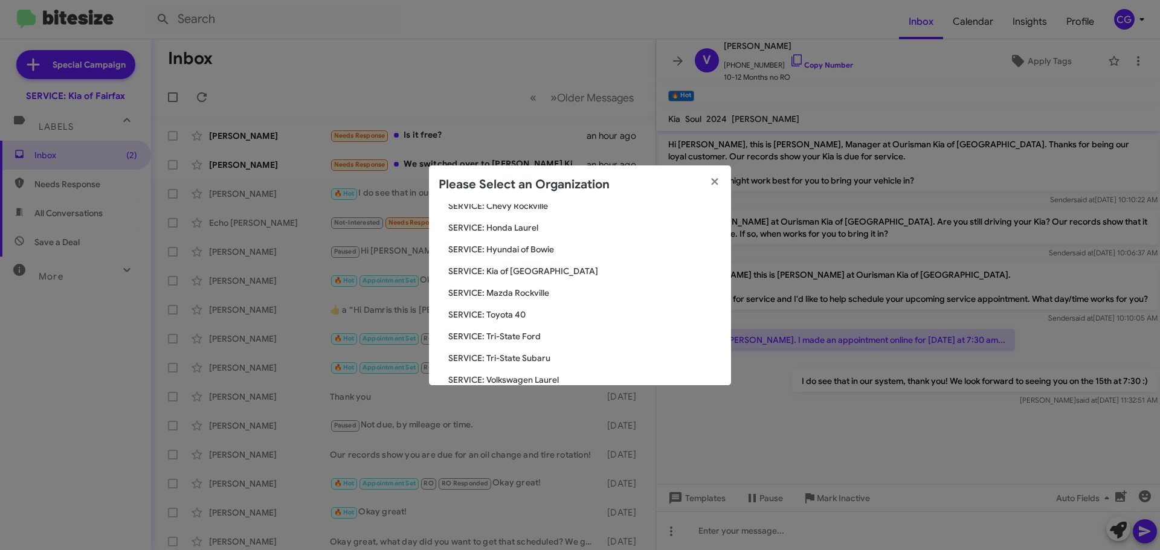
click at [527, 339] on span "SERVICE: Tri-State Ford" at bounding box center [584, 336] width 273 height 12
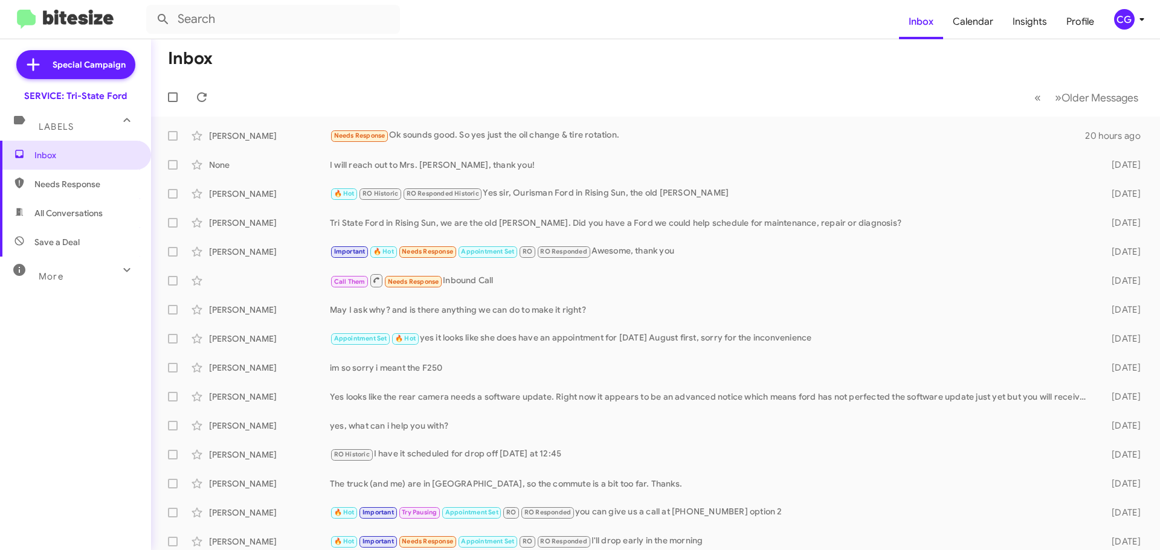
click at [1138, 22] on icon at bounding box center [1141, 19] width 14 height 14
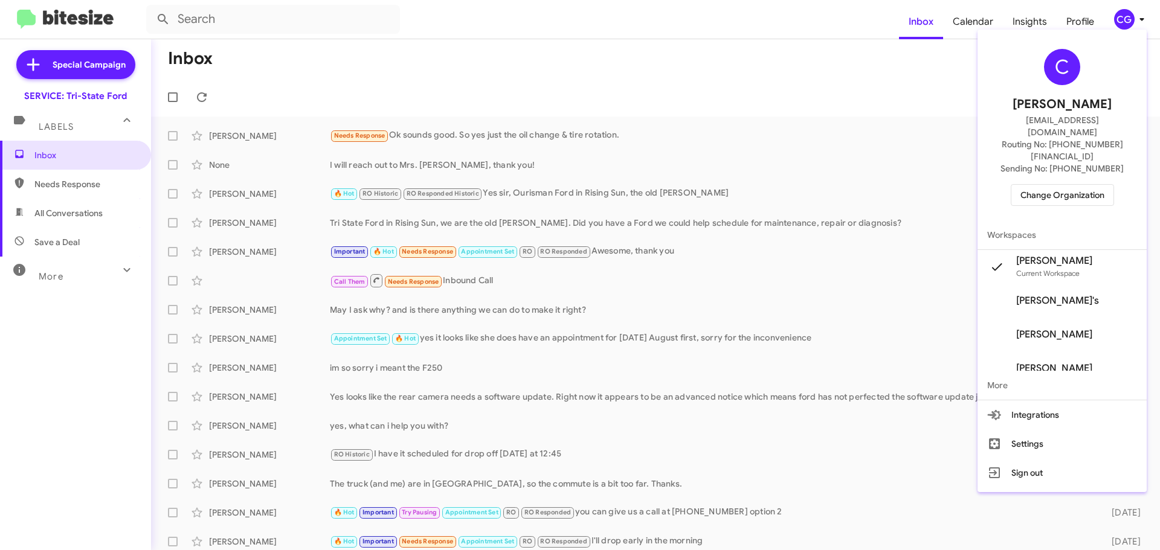
click at [1053, 185] on span "Change Organization" at bounding box center [1062, 195] width 84 height 21
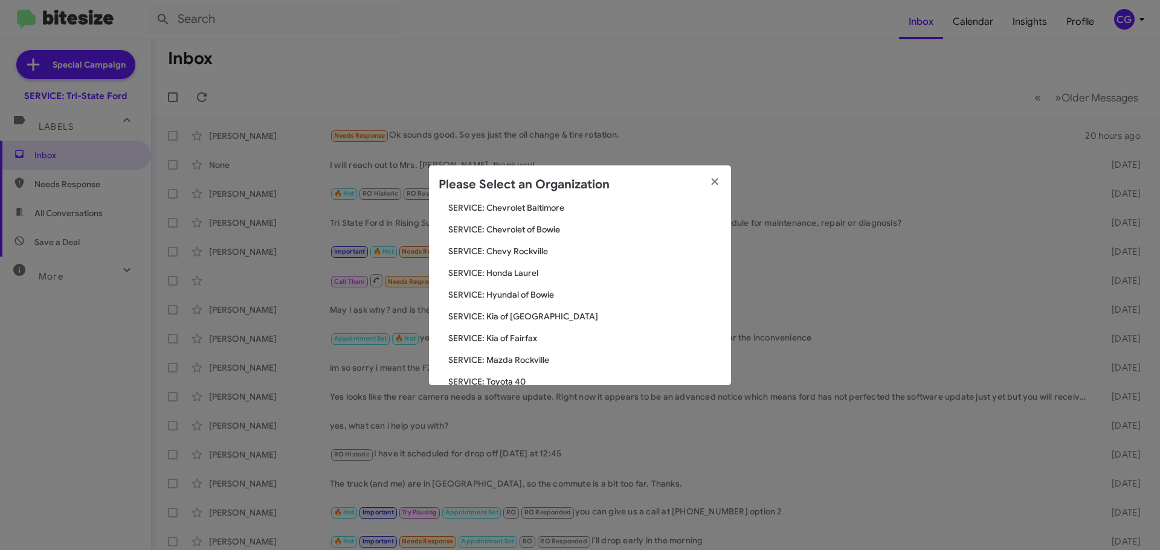
scroll to position [223, 0]
click at [553, 339] on span "SERVICE: Volkswagen Laurel" at bounding box center [584, 338] width 273 height 12
